Goal: Task Accomplishment & Management: Manage account settings

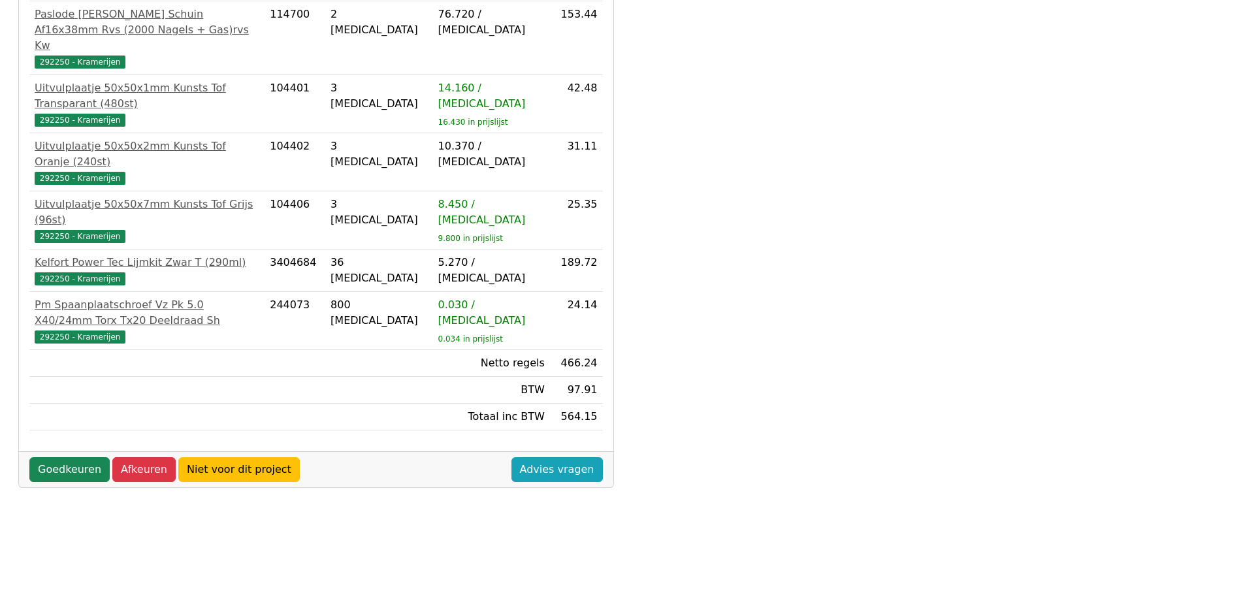
scroll to position [327, 0]
click at [56, 457] on link "Goedkeuren" at bounding box center [69, 469] width 80 height 25
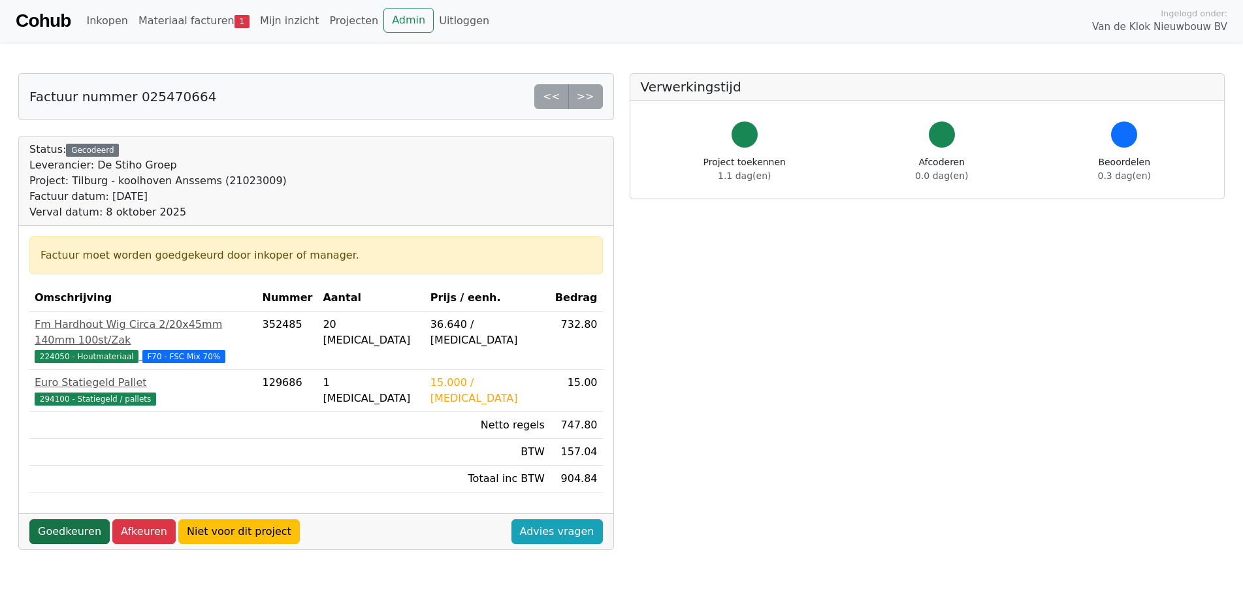
click at [71, 519] on link "Goedkeuren" at bounding box center [69, 531] width 80 height 25
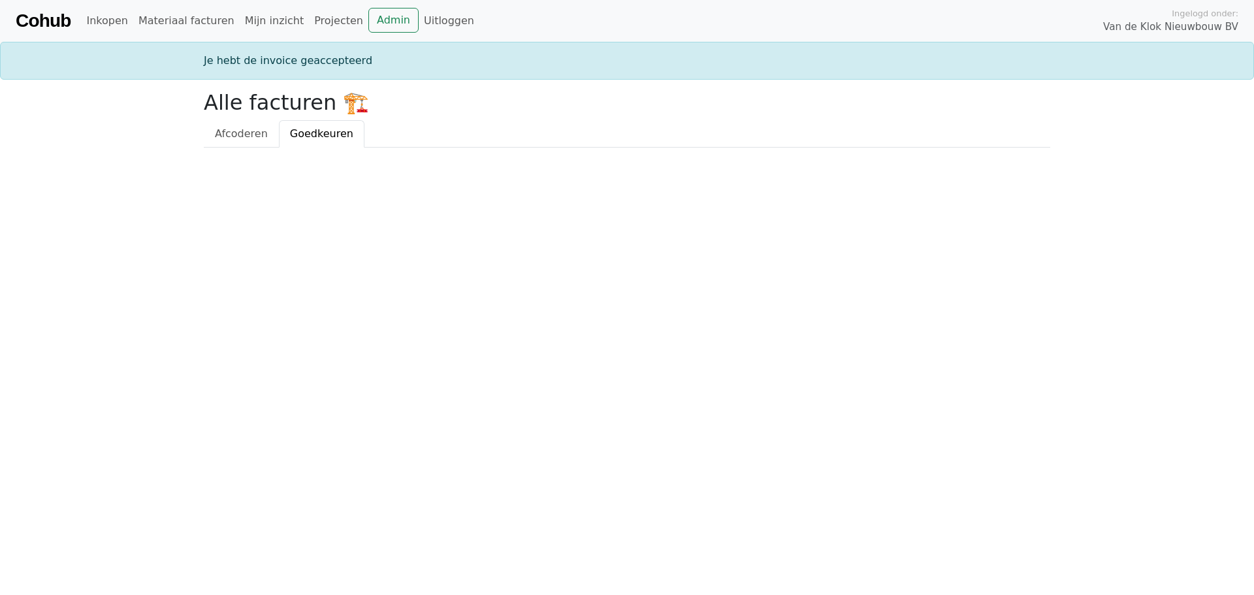
drag, startPoint x: 0, startPoint y: 0, endPoint x: 159, endPoint y: 575, distance: 596.5
click at [150, 148] on html "Cohub Inkopen Materiaal facturen Mijn inzicht Projecten Admin Uitloggen Ingelog…" at bounding box center [627, 74] width 1254 height 148
drag, startPoint x: 1215, startPoint y: 0, endPoint x: 715, endPoint y: 304, distance: 584.8
click at [715, 148] on html "Cohub Inkopen Materiaal facturen Mijn inzicht Projecten Admin Uitloggen Ingelog…" at bounding box center [627, 74] width 1254 height 148
